Goal: Transaction & Acquisition: Purchase product/service

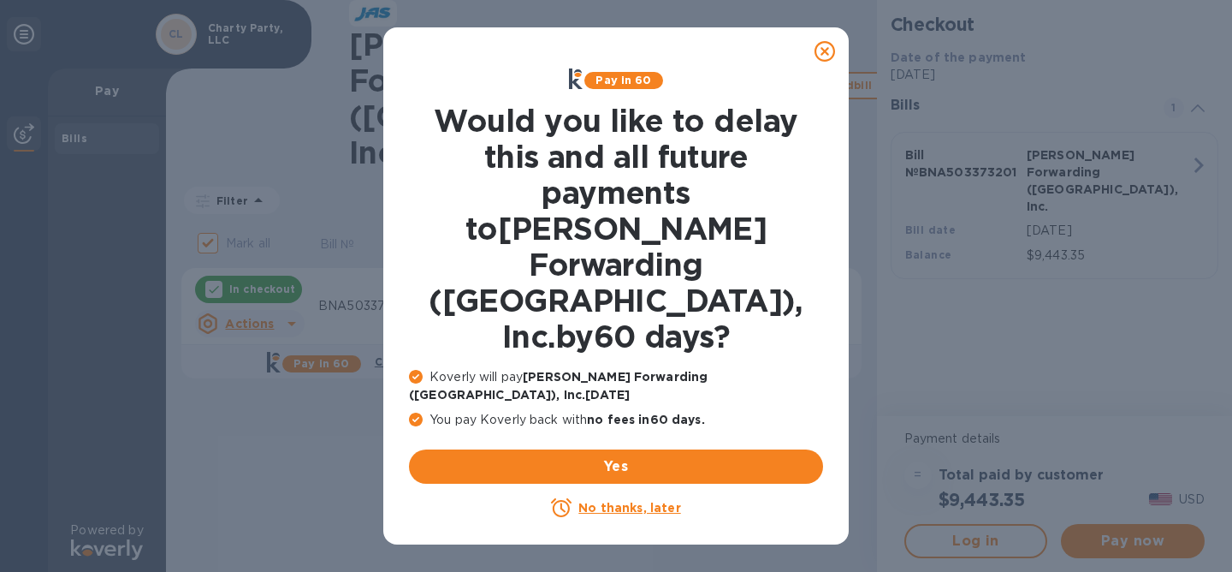
click at [592, 501] on u "No thanks, later" at bounding box center [629, 508] width 102 height 14
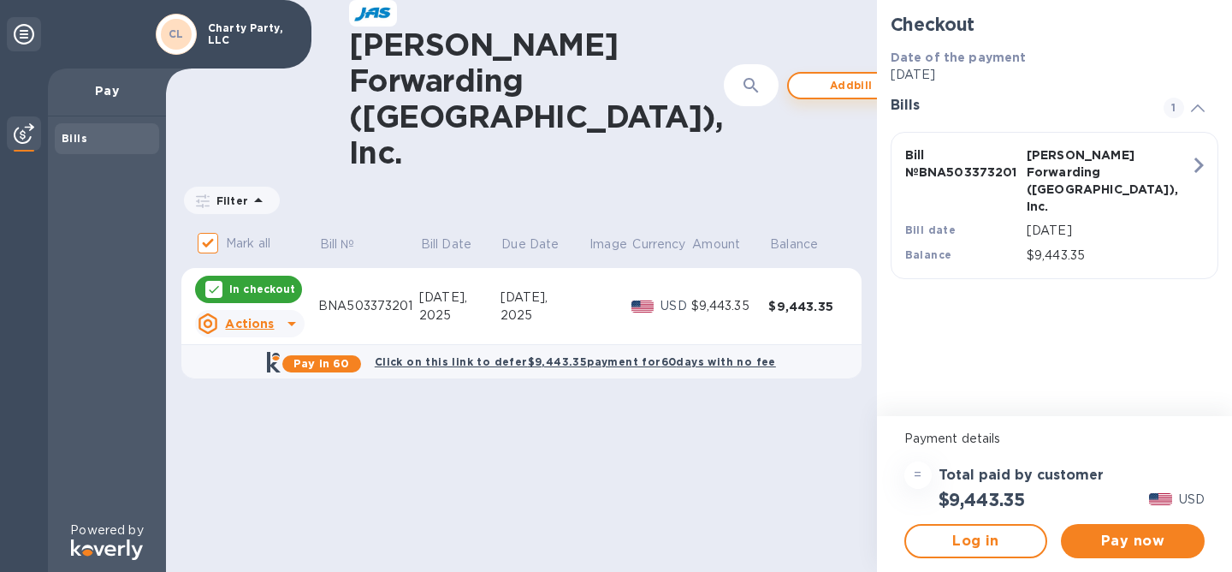
click at [803, 75] on span "Add bill" at bounding box center [852, 85] width 98 height 21
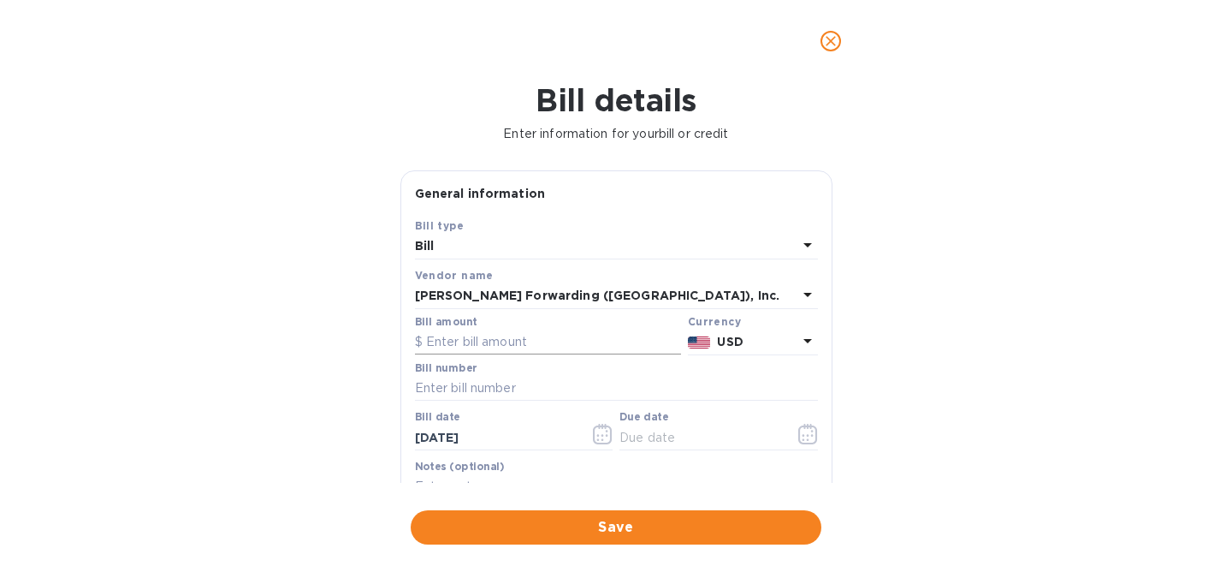
click at [464, 338] on input "text" at bounding box center [548, 342] width 266 height 26
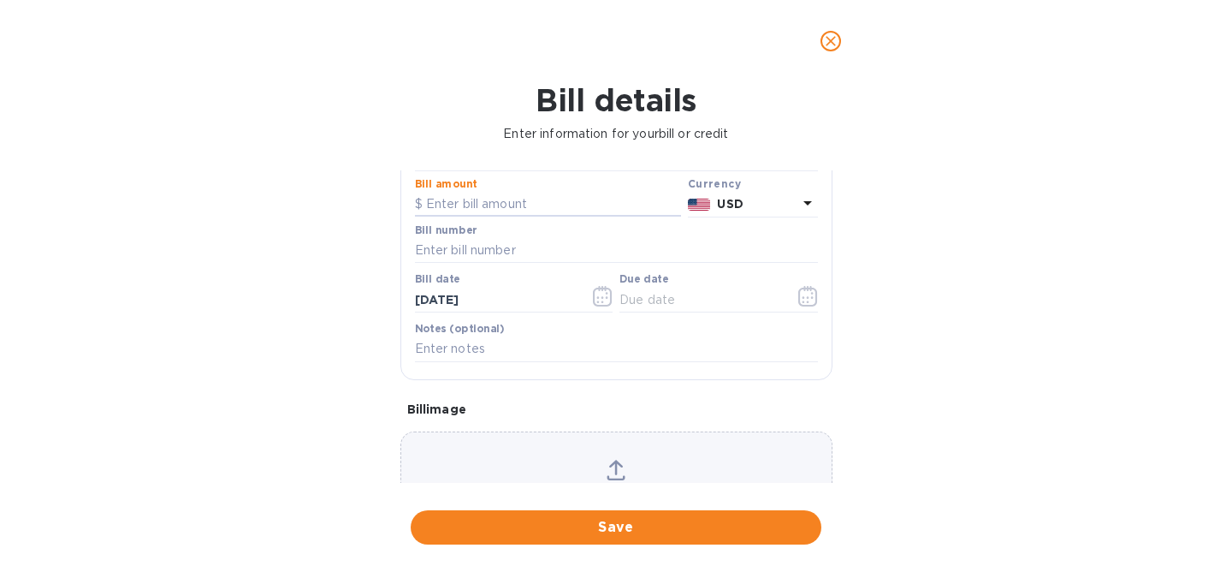
scroll to position [140, 0]
click at [575, 245] on input "text" at bounding box center [616, 248] width 403 height 26
paste input "BNA503373209"
type input "BNA503373209"
click at [510, 206] on input "text" at bounding box center [548, 202] width 266 height 26
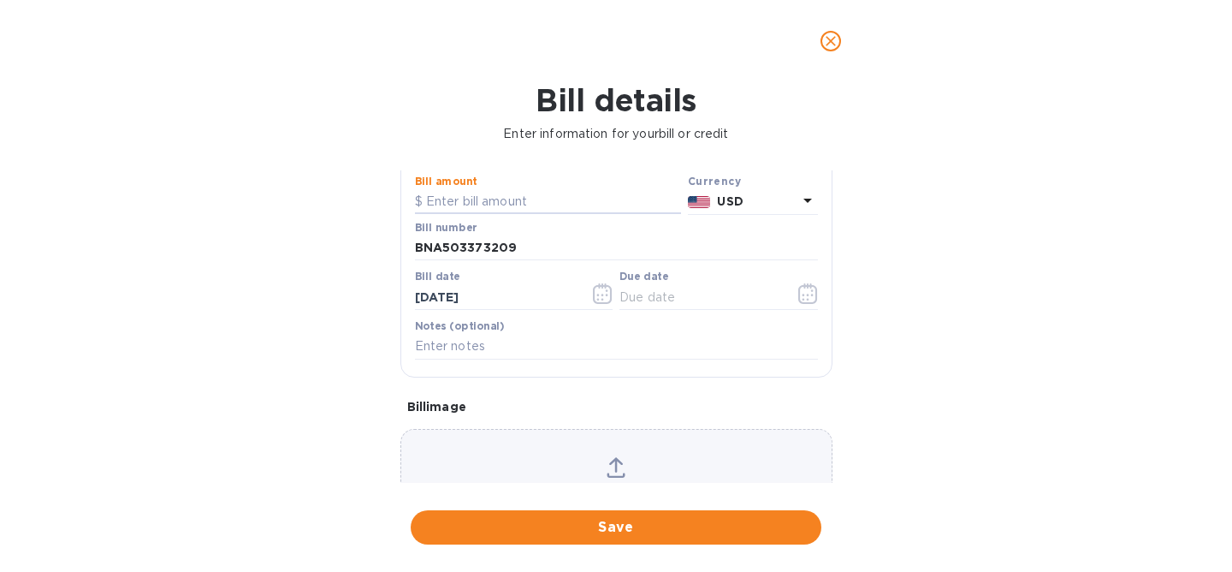
paste input "13,447.39"
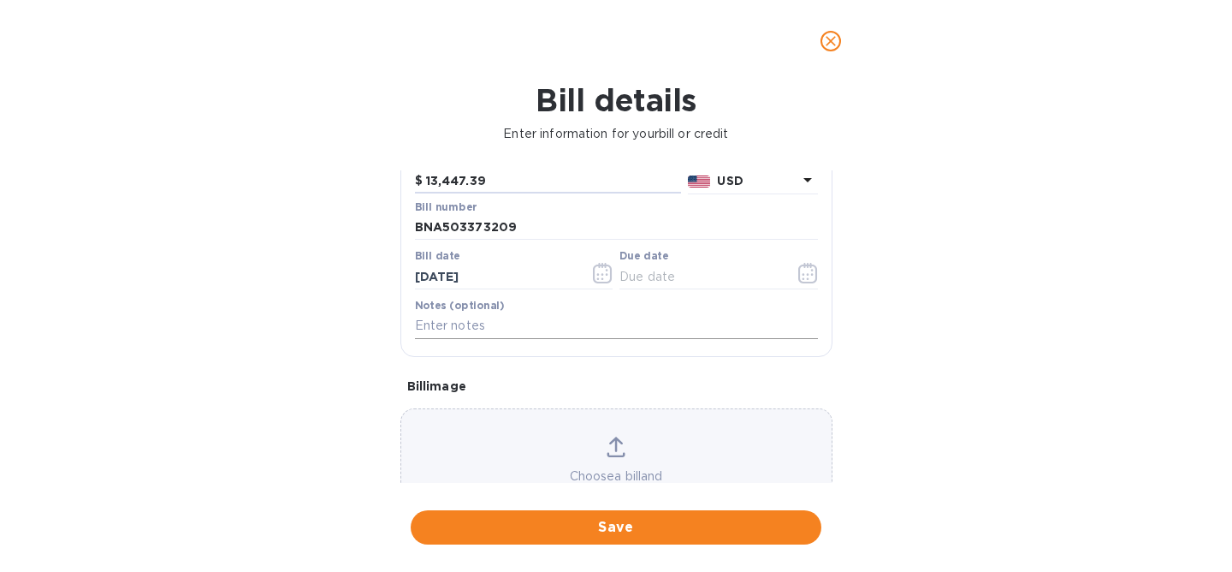
scroll to position [231, 0]
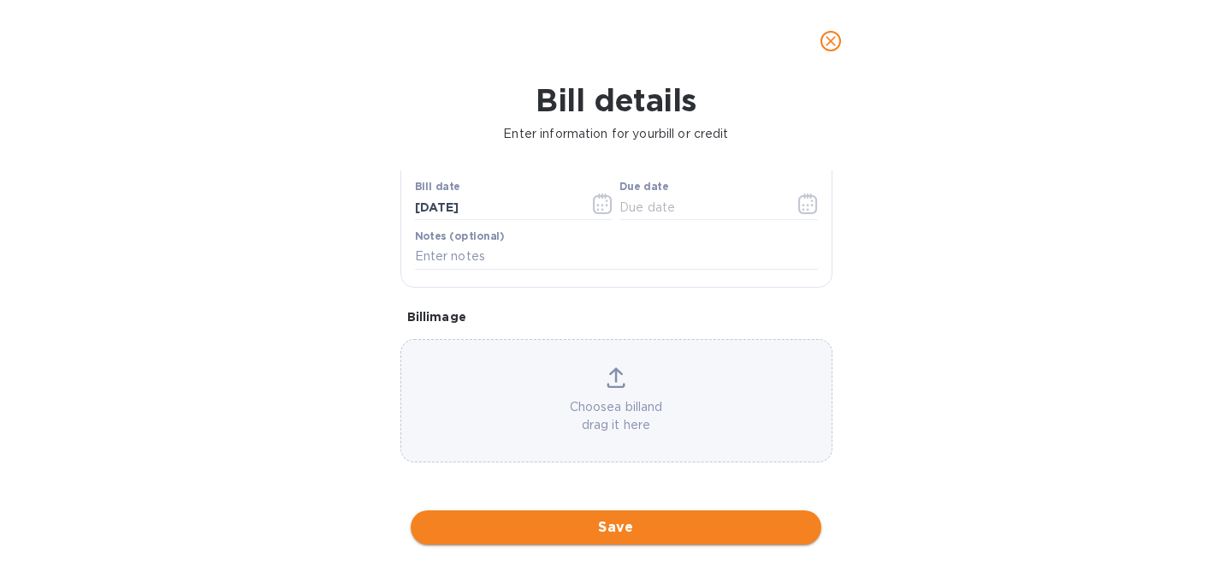
type input "13,447.39"
click at [607, 528] on span "Save" at bounding box center [615, 527] width 383 height 21
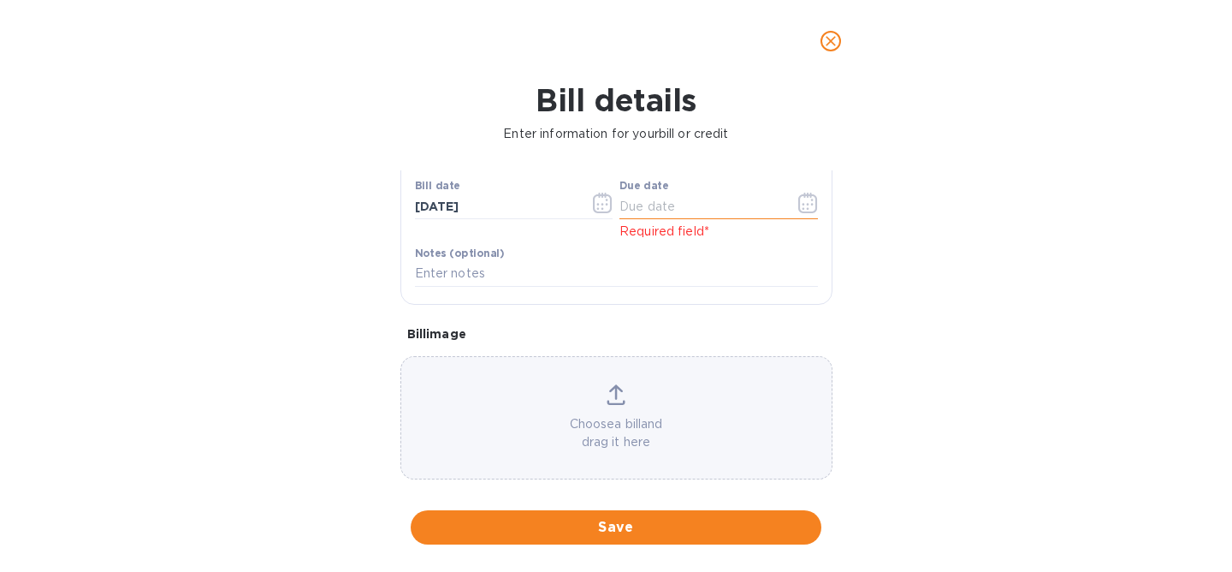
click at [669, 208] on input "text" at bounding box center [701, 206] width 162 height 26
type input "[DATE]__"
click at [813, 203] on button "button" at bounding box center [808, 202] width 40 height 41
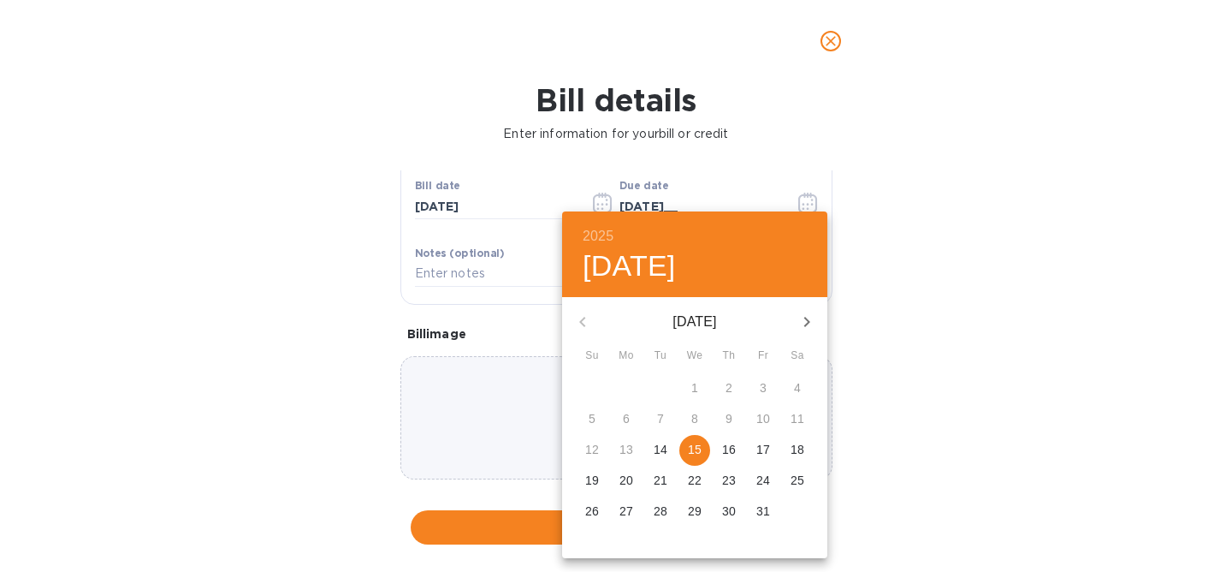
click at [694, 453] on p "15" at bounding box center [695, 449] width 14 height 17
type input "[DATE]"
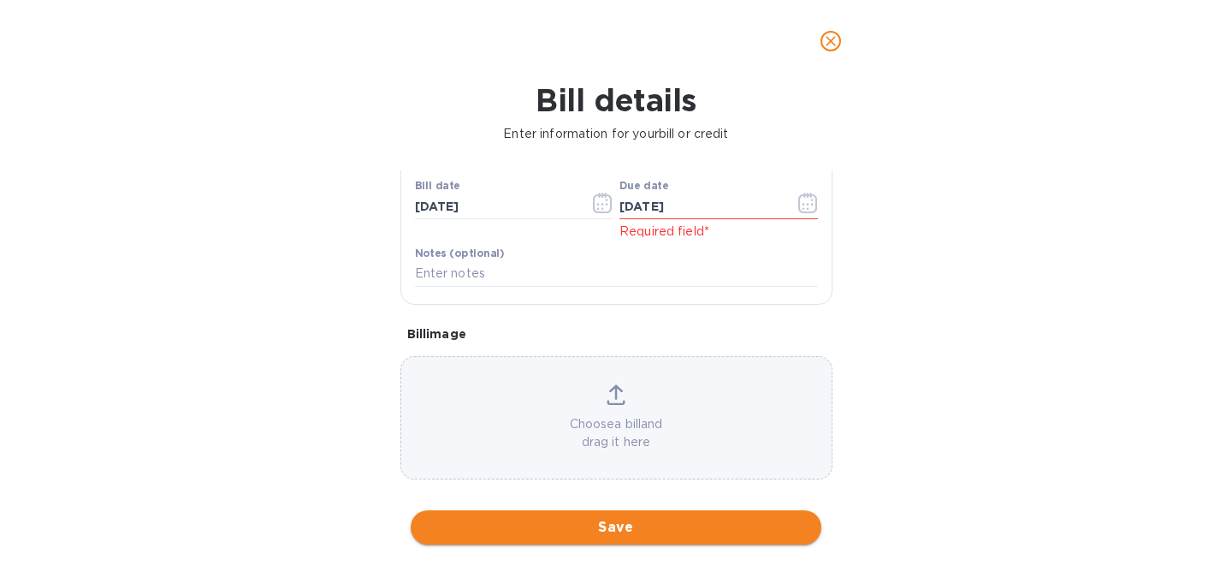
click at [594, 531] on span "Save" at bounding box center [615, 527] width 383 height 21
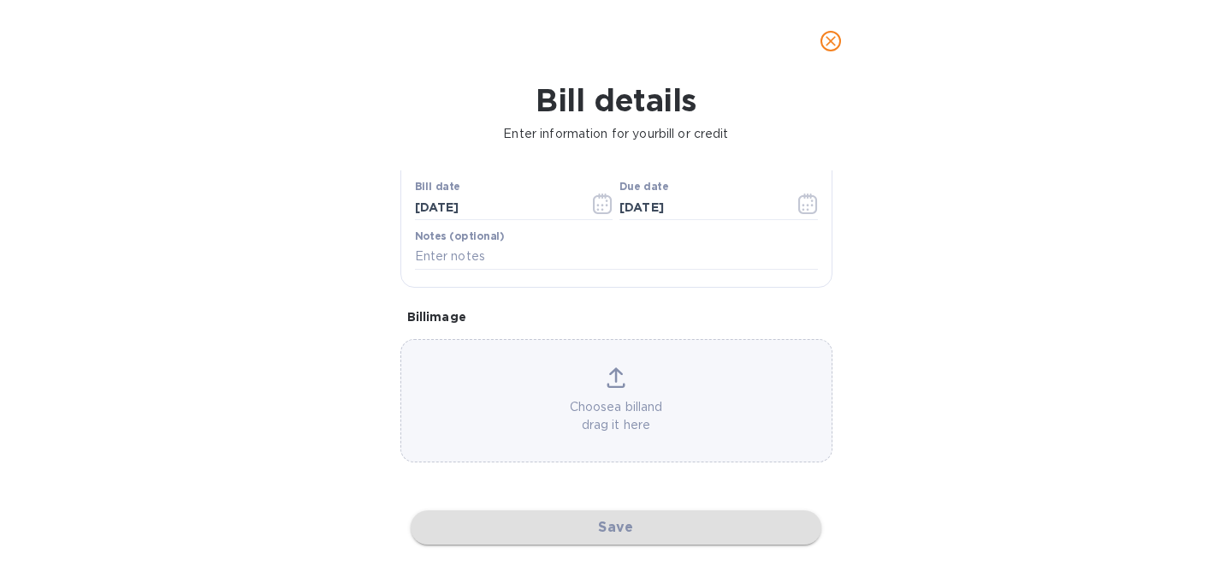
checkbox input "false"
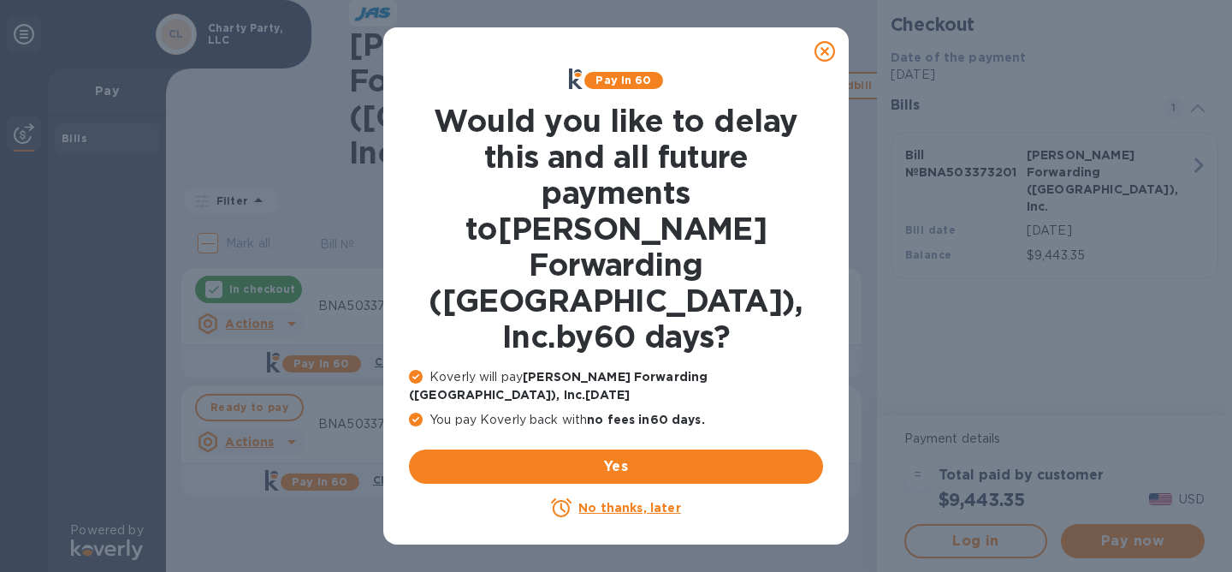
click at [626, 499] on p "No thanks, later" at bounding box center [629, 507] width 102 height 17
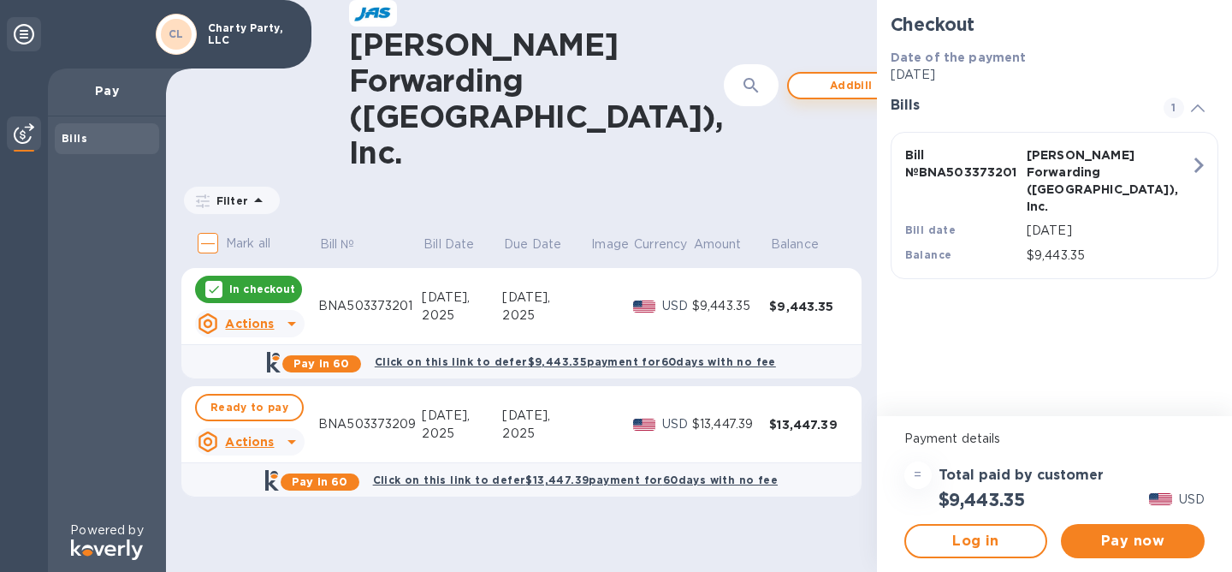
click at [803, 75] on span "Add bill" at bounding box center [852, 85] width 98 height 21
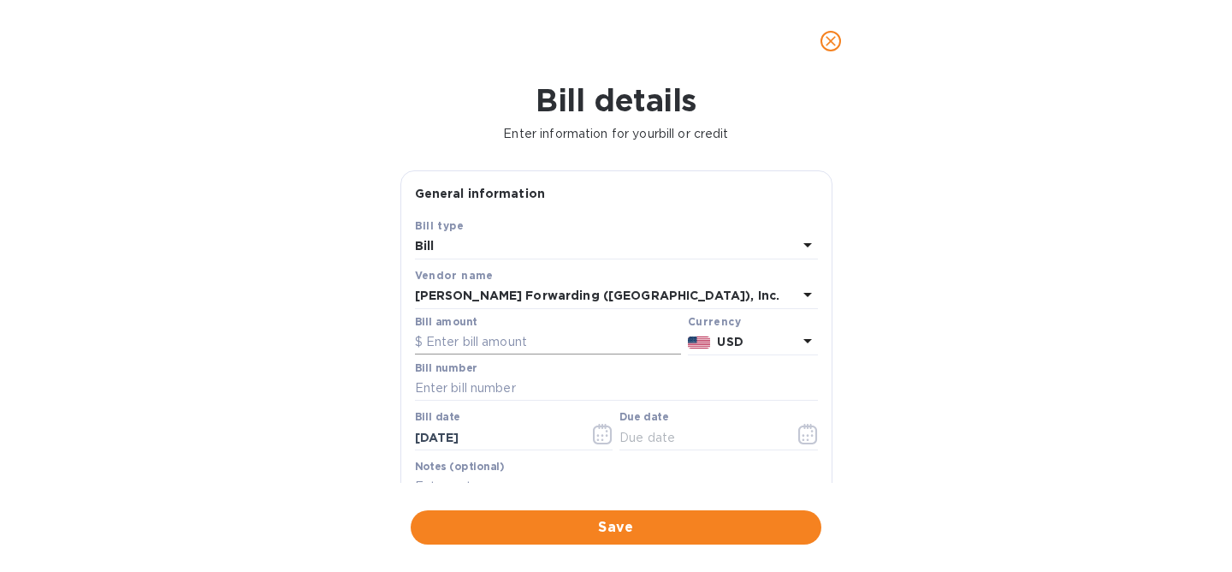
click at [493, 336] on input "text" at bounding box center [548, 342] width 266 height 26
click at [509, 389] on input "text" at bounding box center [616, 389] width 403 height 26
paste input "BNA503380487"
type input "BNA503380487"
click at [495, 343] on input "text" at bounding box center [548, 342] width 266 height 26
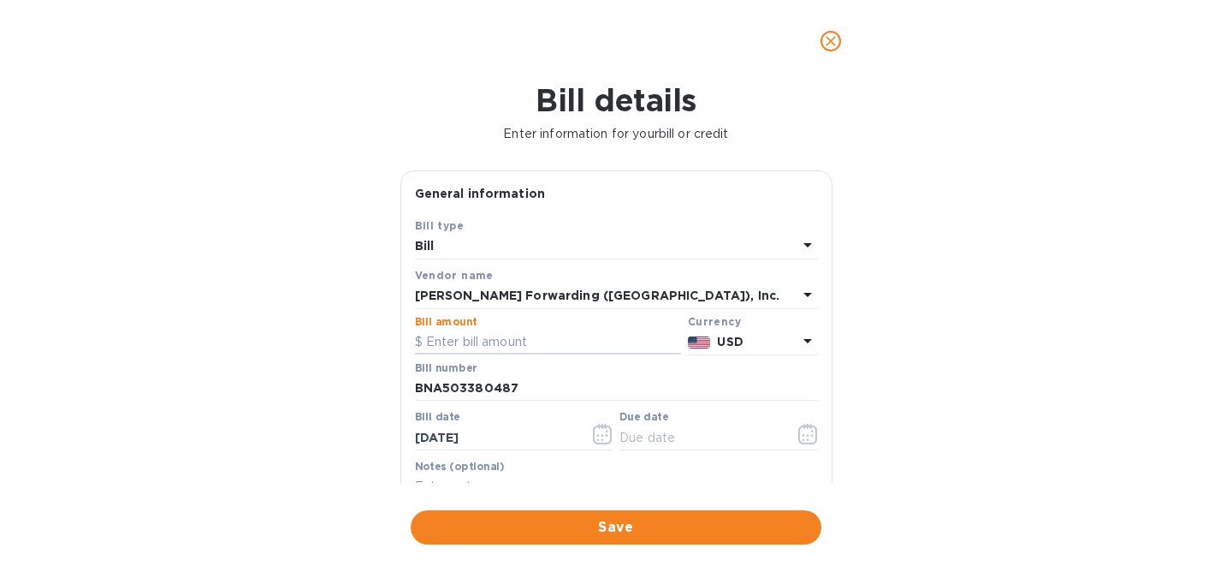
paste input "1,770.91"
type input "1,770.91"
click at [798, 436] on icon "button" at bounding box center [808, 434] width 20 height 21
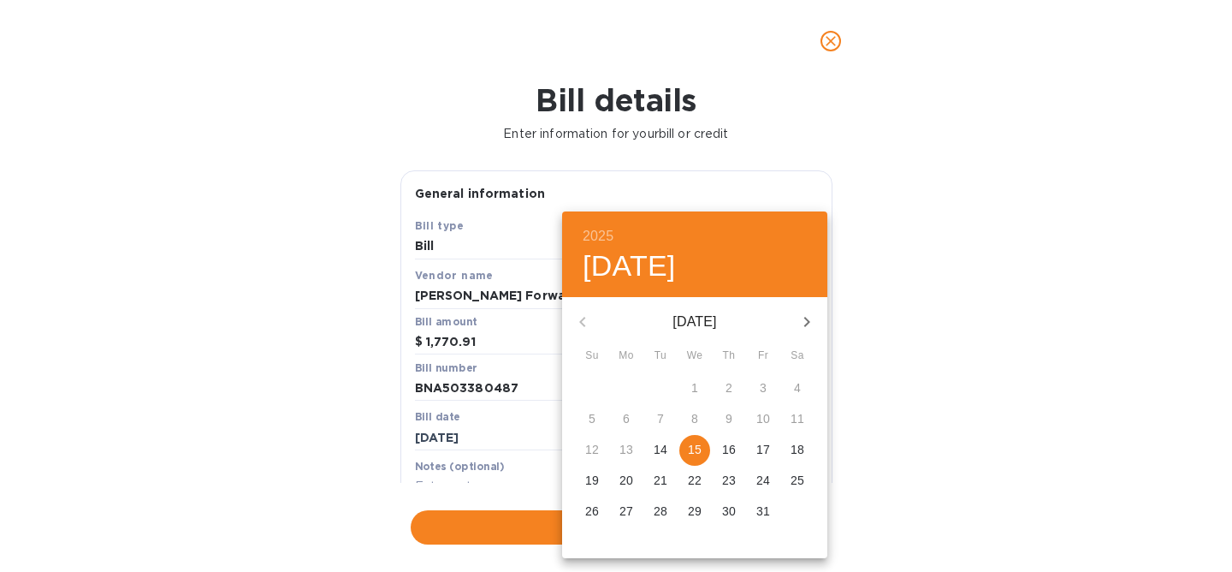
click at [691, 451] on p "15" at bounding box center [695, 449] width 14 height 17
type input "[DATE]"
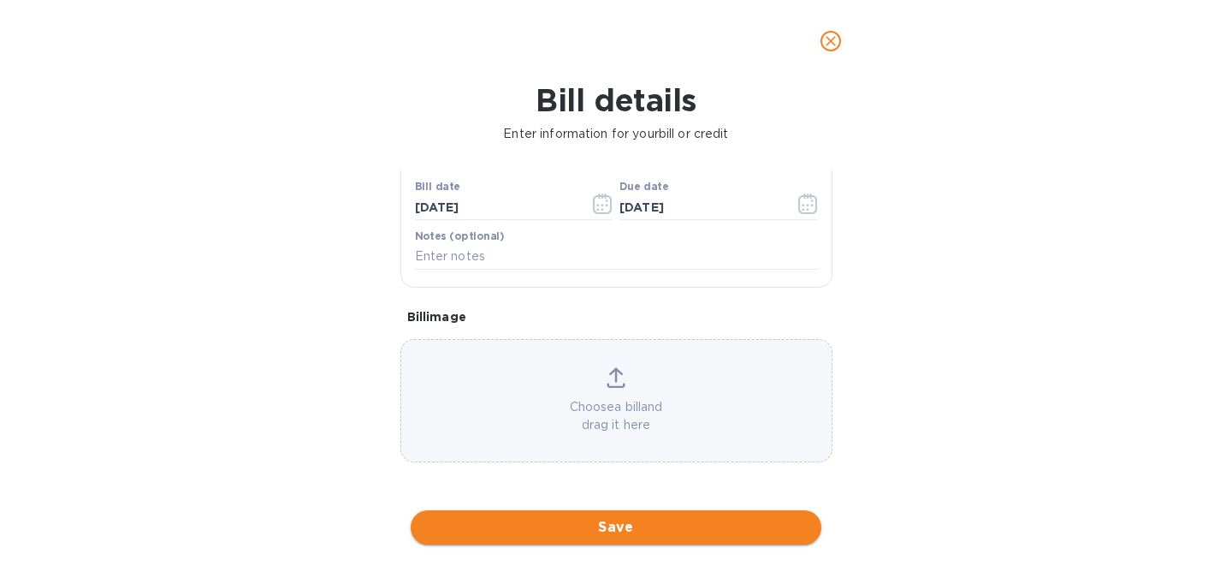
click at [608, 533] on span "Save" at bounding box center [615, 527] width 383 height 21
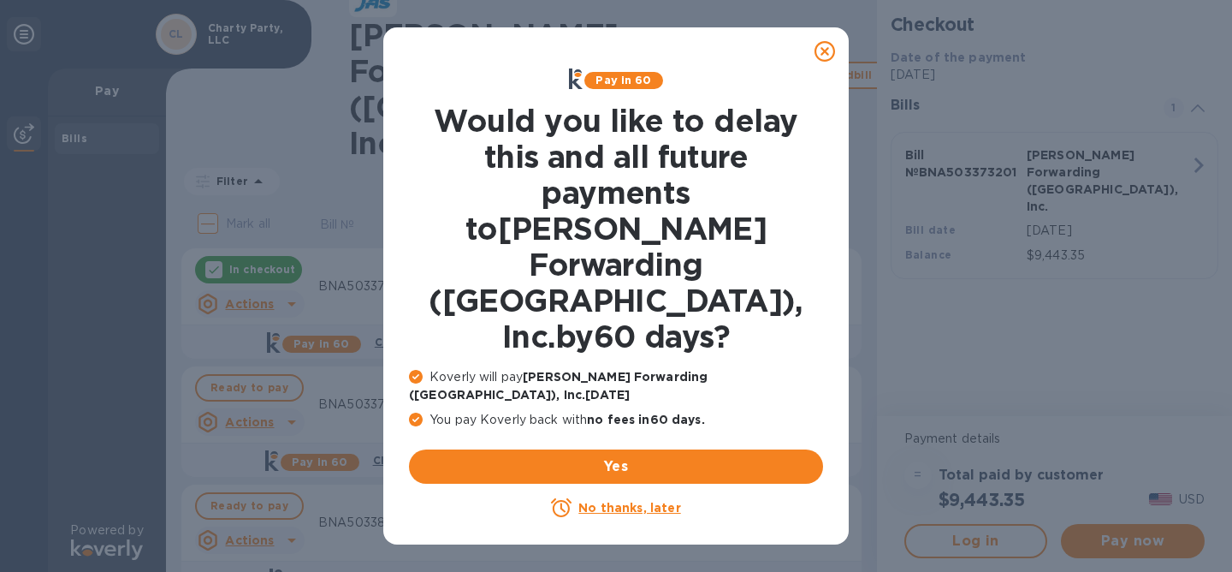
click at [631, 501] on u "No thanks, later" at bounding box center [629, 508] width 102 height 14
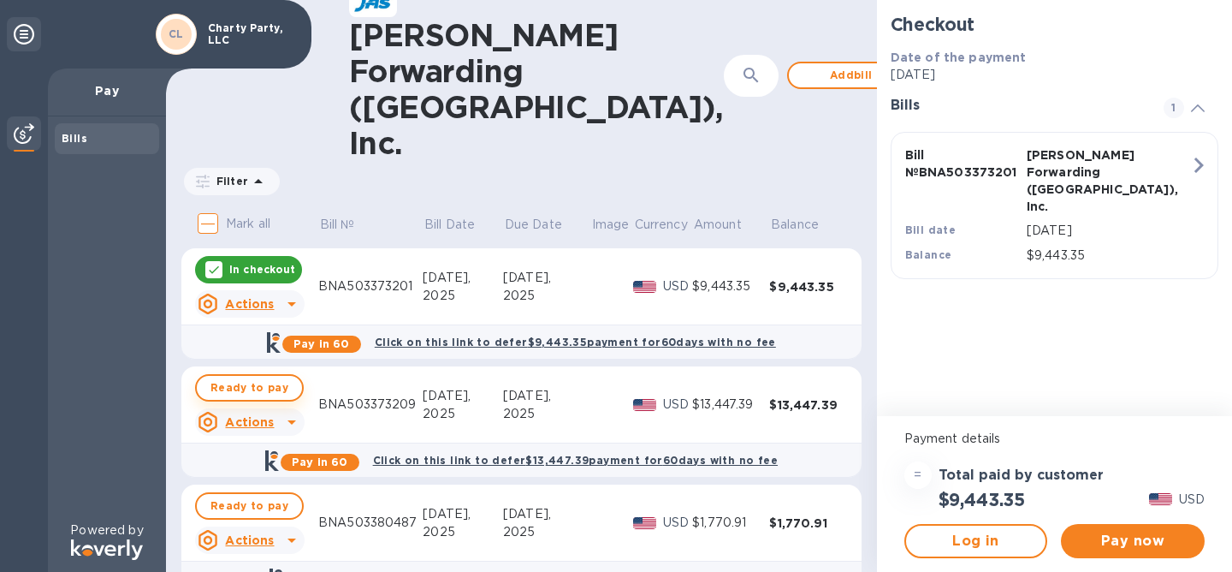
click at [279, 377] on span "Ready to pay" at bounding box center [250, 387] width 78 height 21
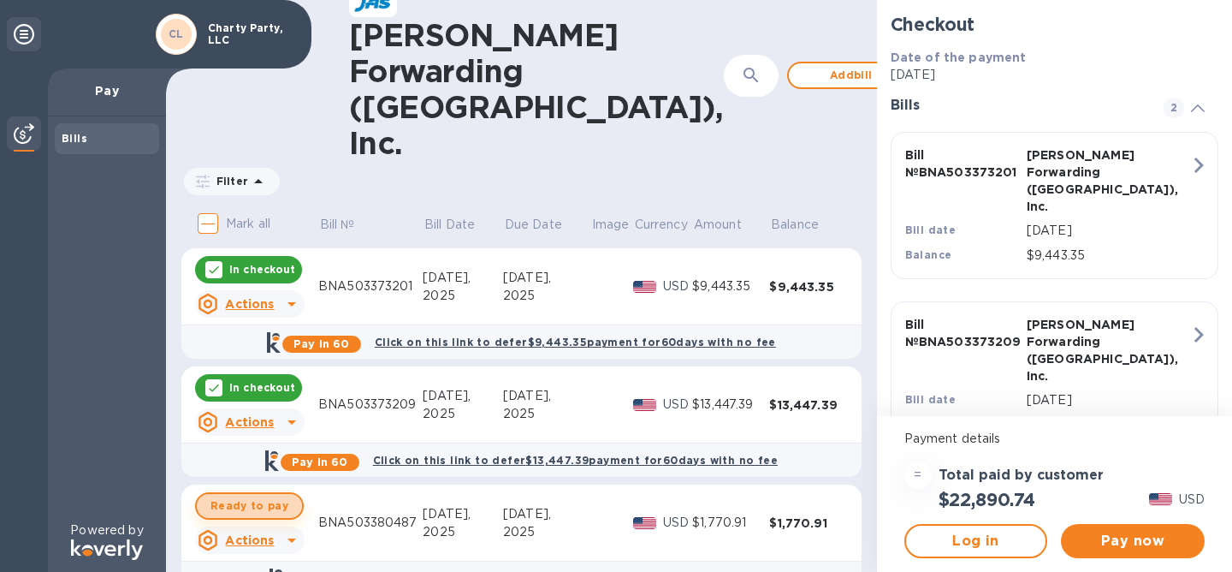
click at [249, 495] on span "Ready to pay" at bounding box center [250, 505] width 78 height 21
checkbox input "true"
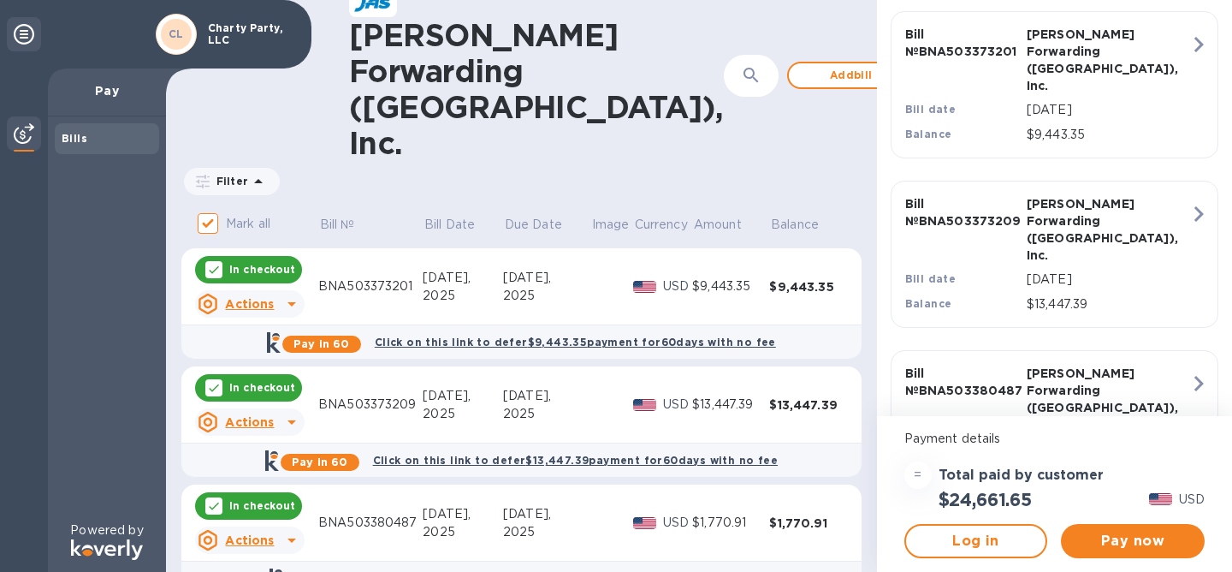
scroll to position [122, 0]
click at [1115, 537] on span "Pay now" at bounding box center [1133, 541] width 116 height 21
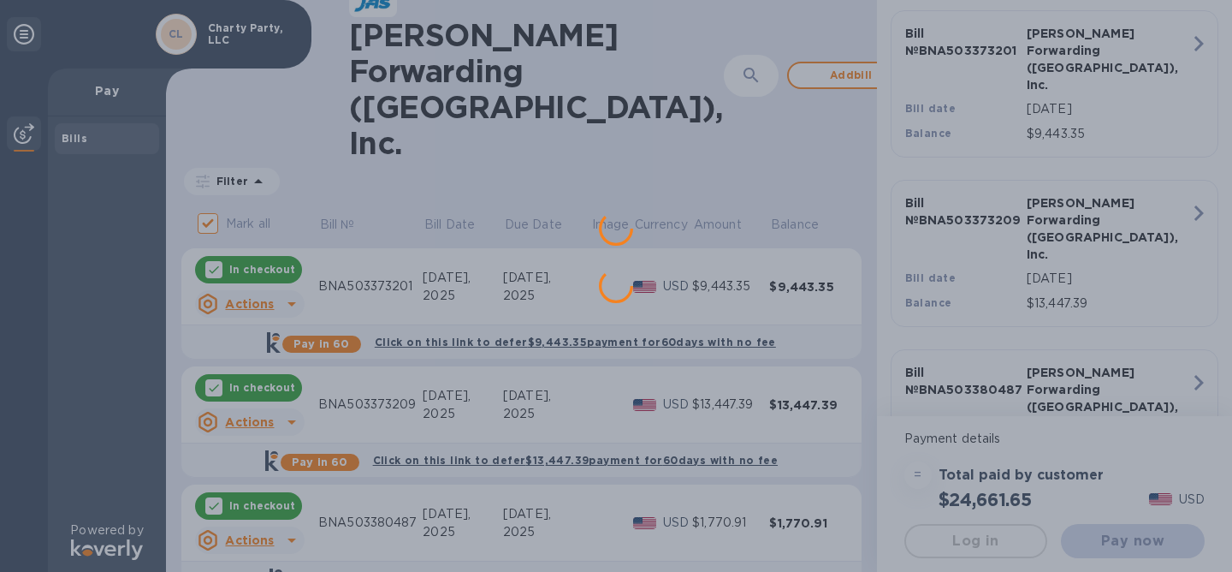
scroll to position [0, 0]
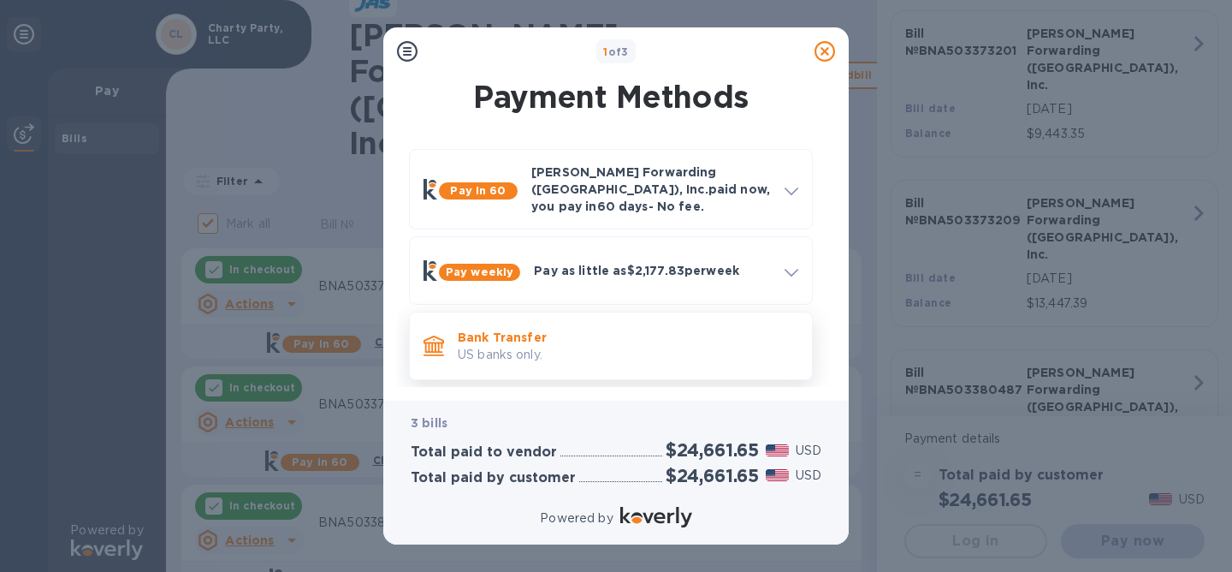
click at [532, 349] on p "US banks only." at bounding box center [628, 355] width 341 height 18
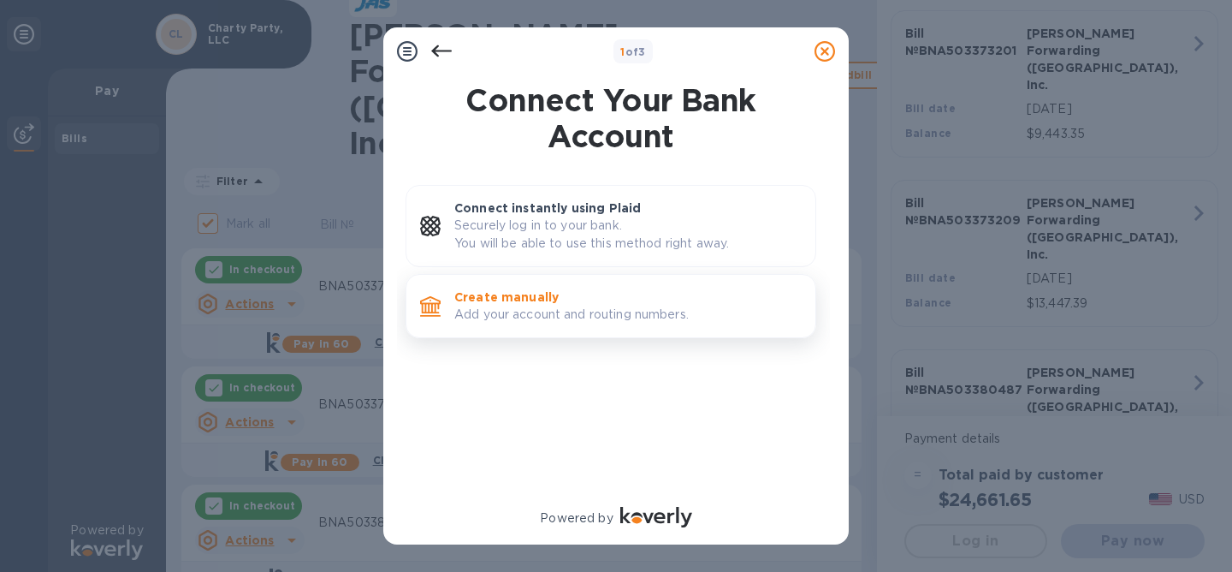
click at [608, 311] on p "Add your account and routing numbers." at bounding box center [627, 315] width 347 height 18
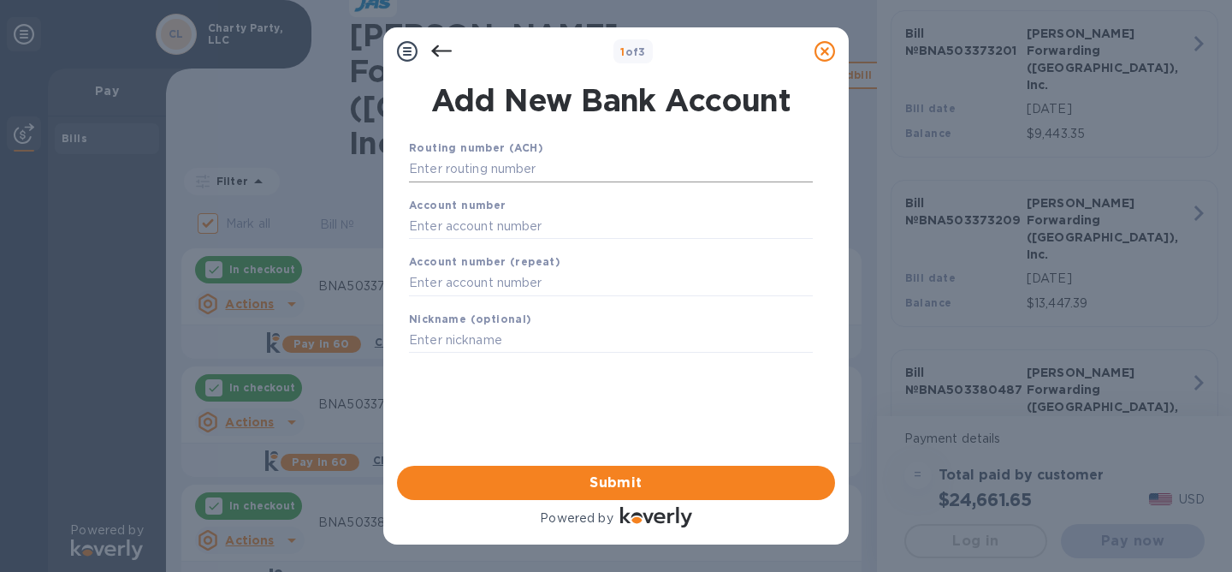
click at [536, 175] on input "text" at bounding box center [611, 170] width 404 height 26
click at [475, 287] on input "text" at bounding box center [611, 283] width 404 height 26
paste input "220001006278"
type input "220001006278"
click at [489, 228] on input "text" at bounding box center [611, 226] width 404 height 26
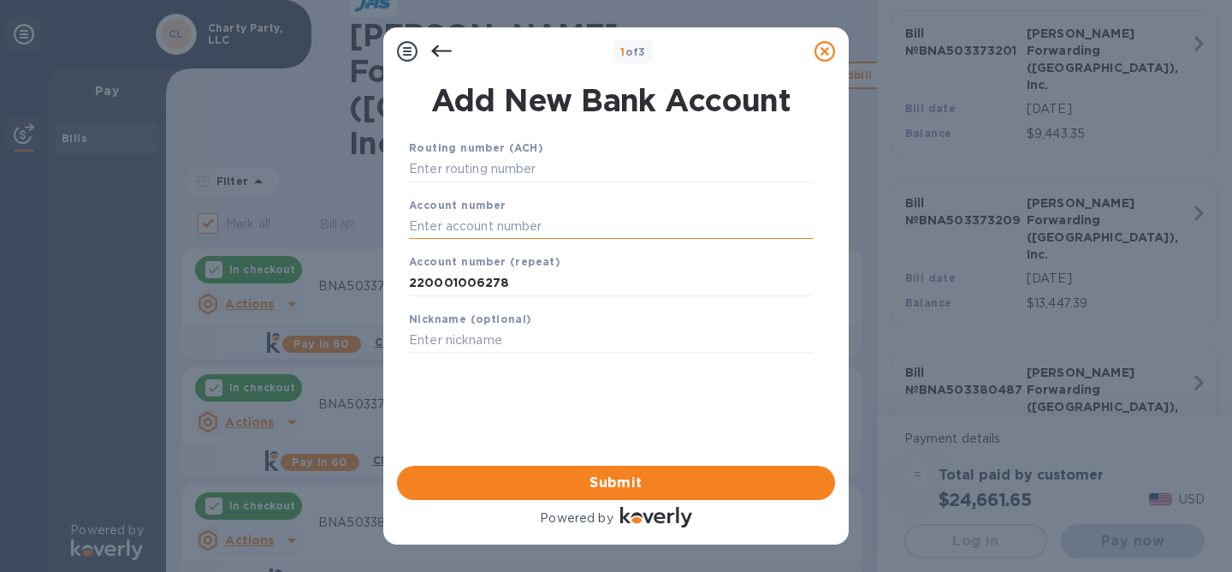
paste input "220001006278"
type input "220001006278"
click at [500, 183] on div "Routing number (ACH)" at bounding box center [611, 160] width 418 height 57
click at [500, 176] on input "text" at bounding box center [611, 170] width 404 height 26
paste input "084000026"
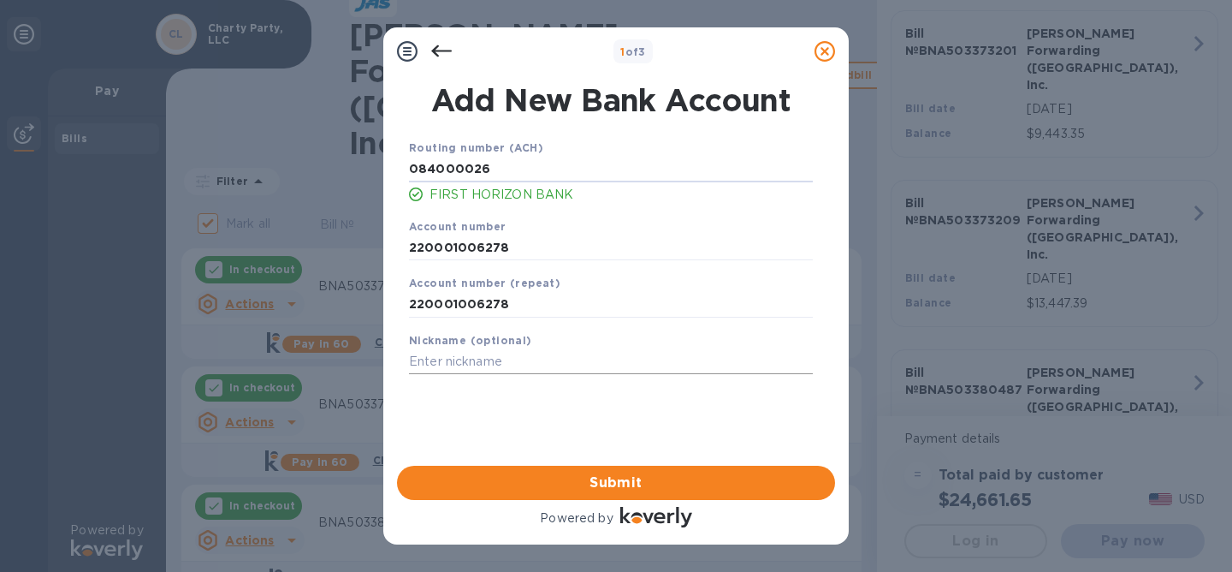
type input "084000026"
click at [506, 367] on input "text" at bounding box center [611, 362] width 404 height 26
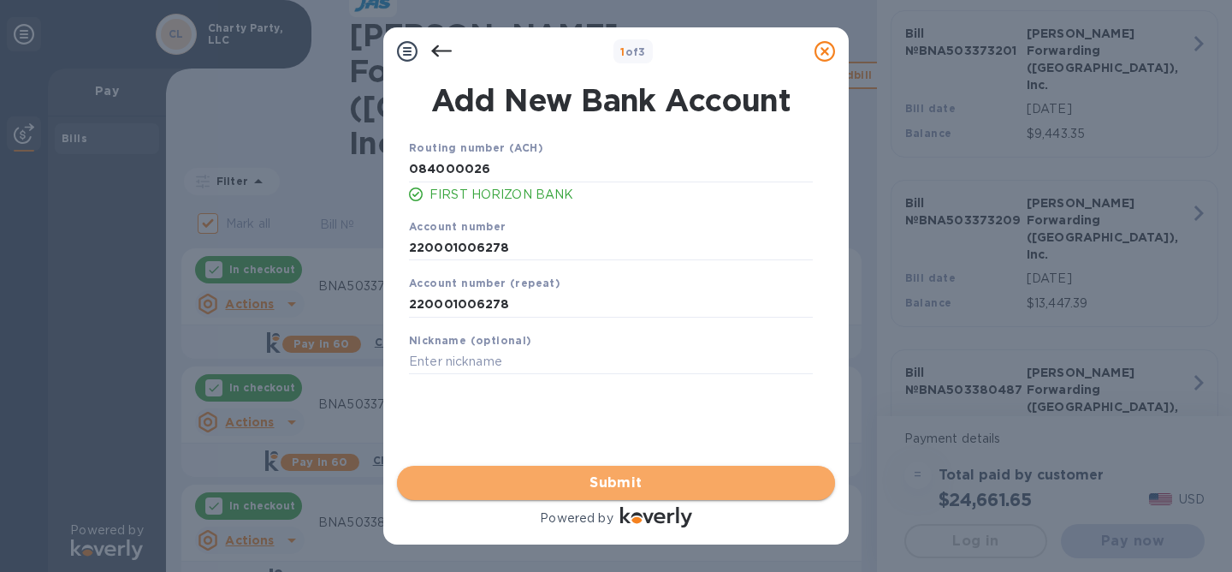
click at [614, 486] on span "Submit" at bounding box center [616, 482] width 411 height 21
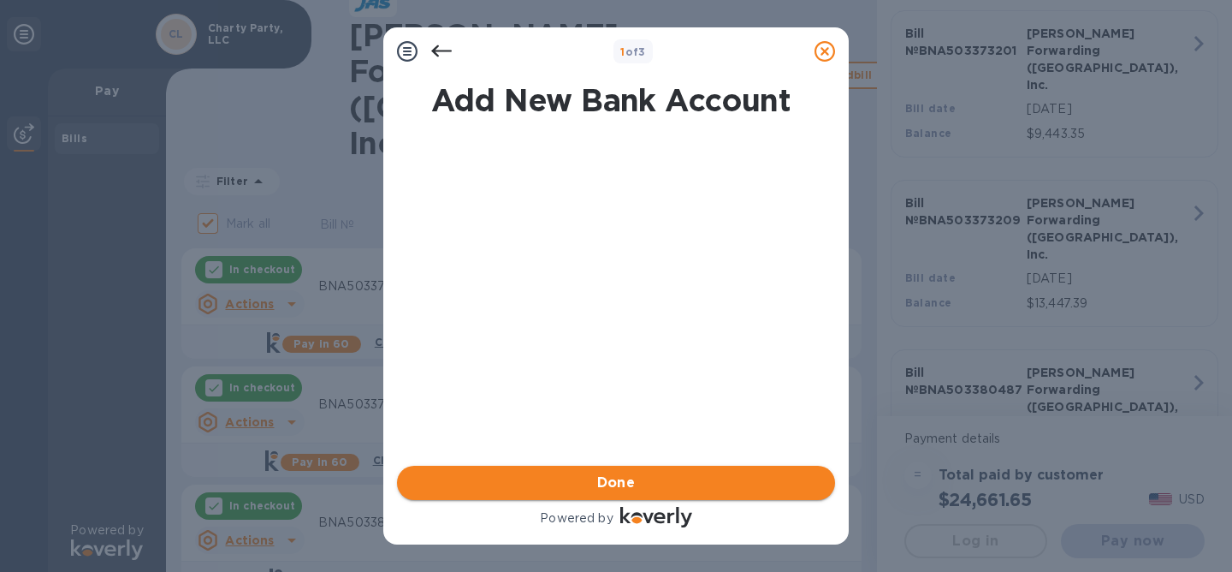
click at [660, 483] on span "Done" at bounding box center [616, 482] width 411 height 21
